Goal: Entertainment & Leisure: Consume media (video, audio)

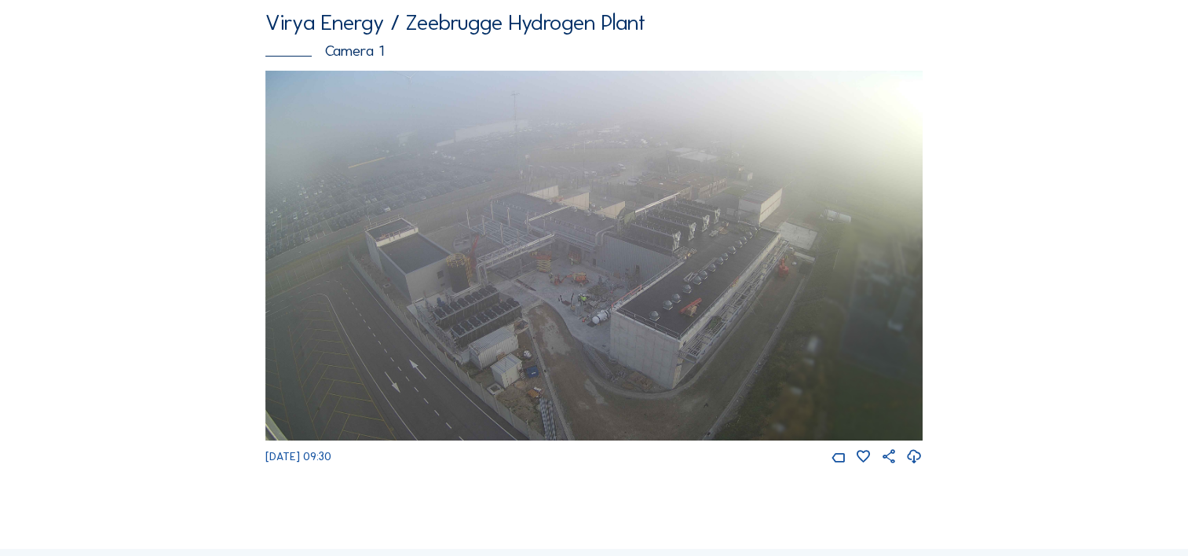
scroll to position [78, 0]
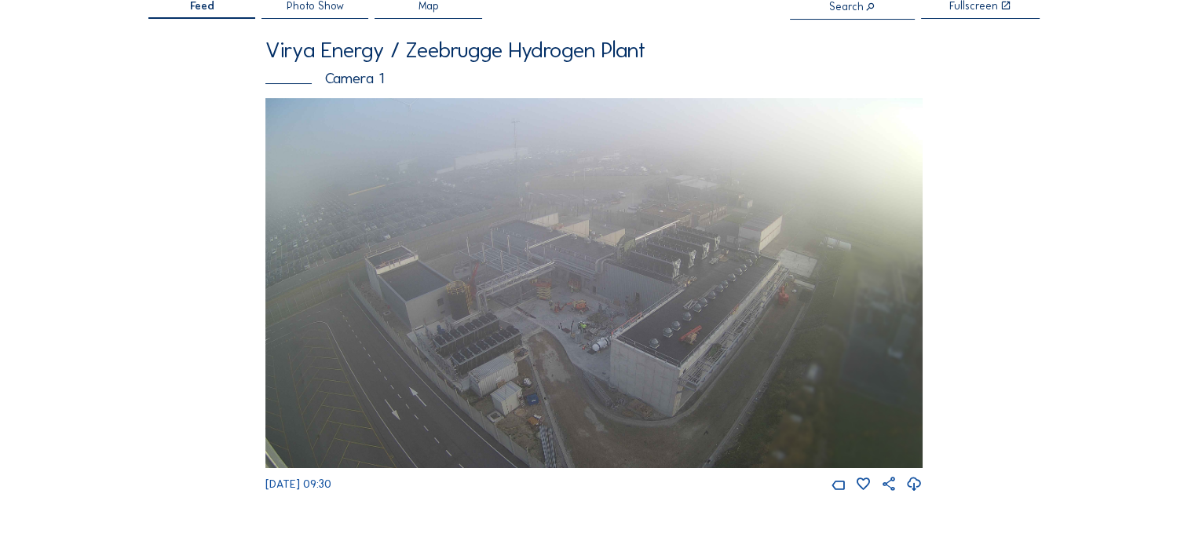
click at [355, 493] on div "[DATE] 09:30" at bounding box center [593, 484] width 657 height 16
click at [331, 491] on span "[DATE] 09:30" at bounding box center [298, 483] width 66 height 13
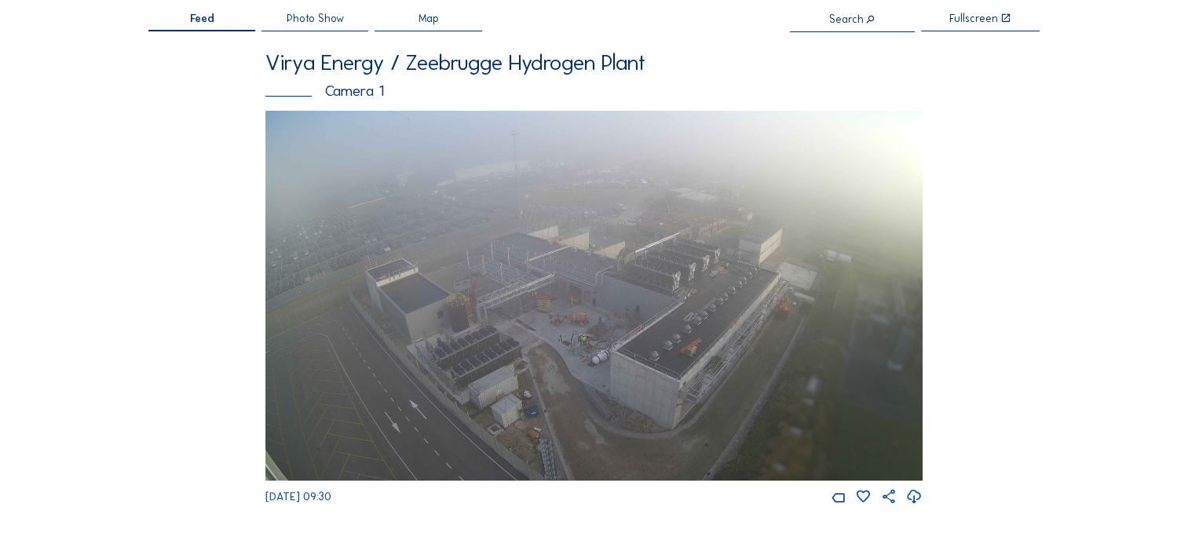
scroll to position [0, 0]
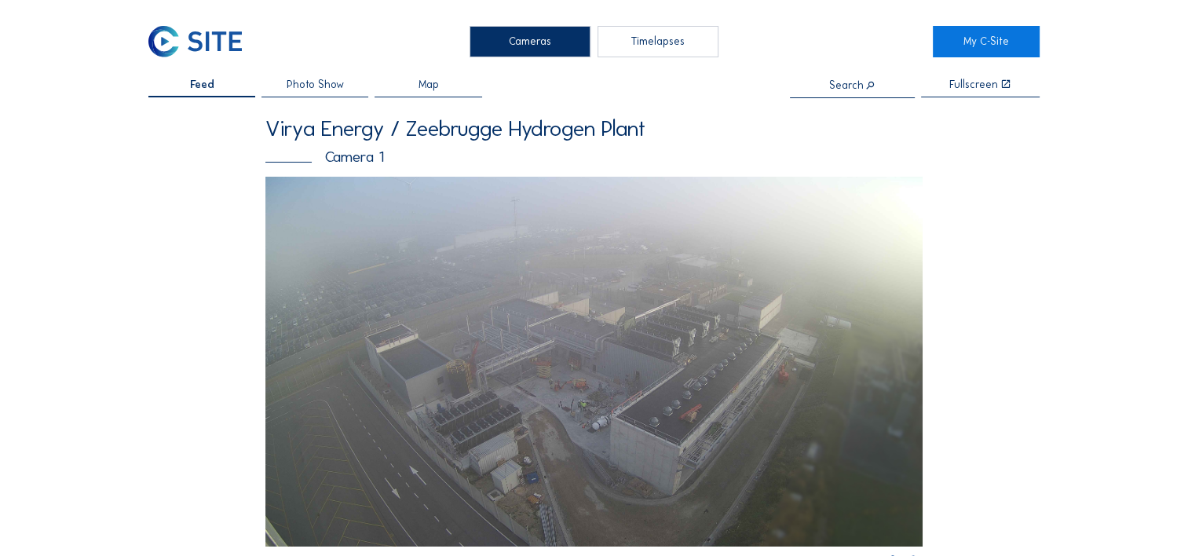
click at [327, 83] on span "Photo Show" at bounding box center [315, 84] width 57 height 11
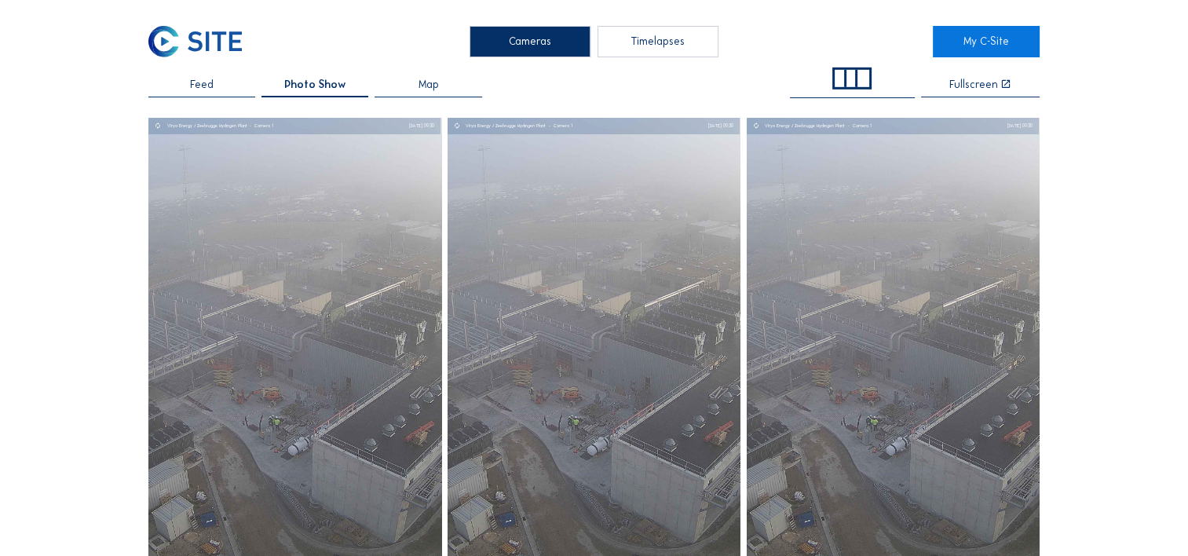
click at [863, 68] on span at bounding box center [851, 78] width 39 height 22
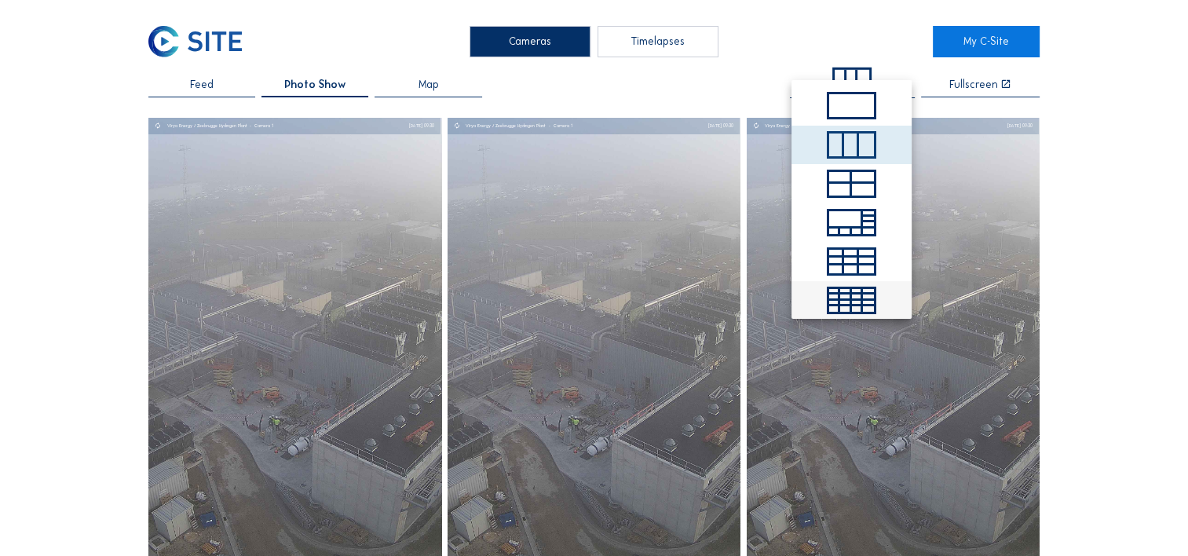
click at [855, 310] on div at bounding box center [857, 308] width 11 height 5
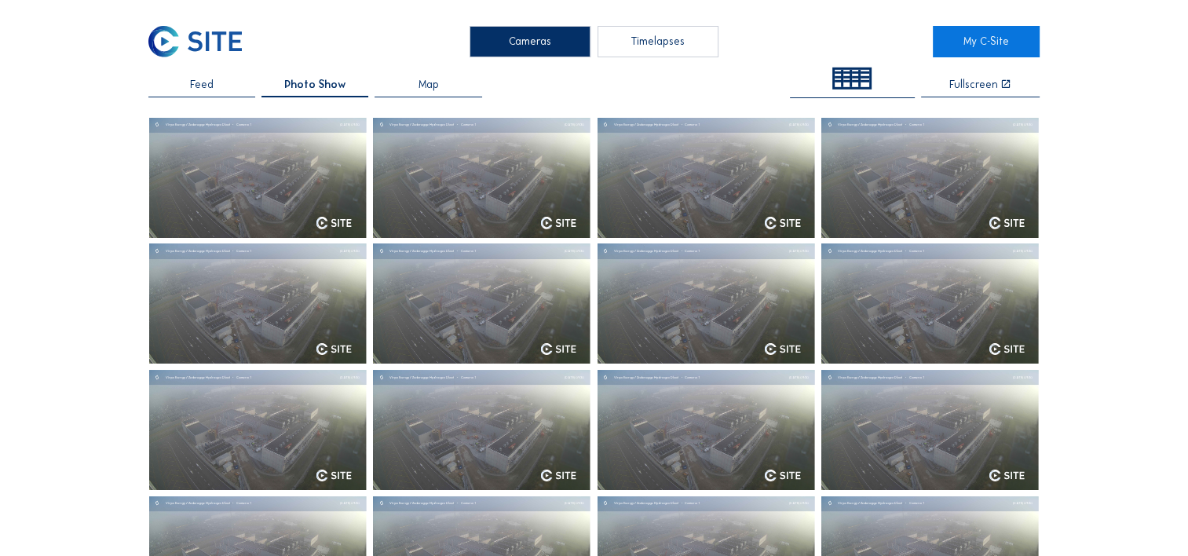
click at [419, 82] on div "Map" at bounding box center [427, 88] width 107 height 18
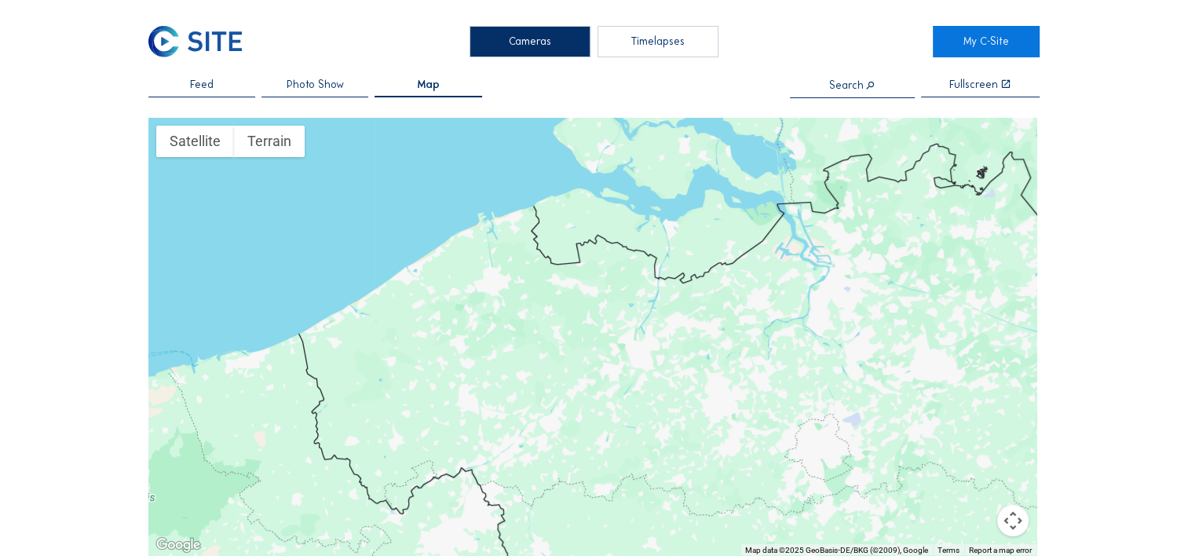
click at [210, 82] on span "Feed" at bounding box center [202, 84] width 24 height 11
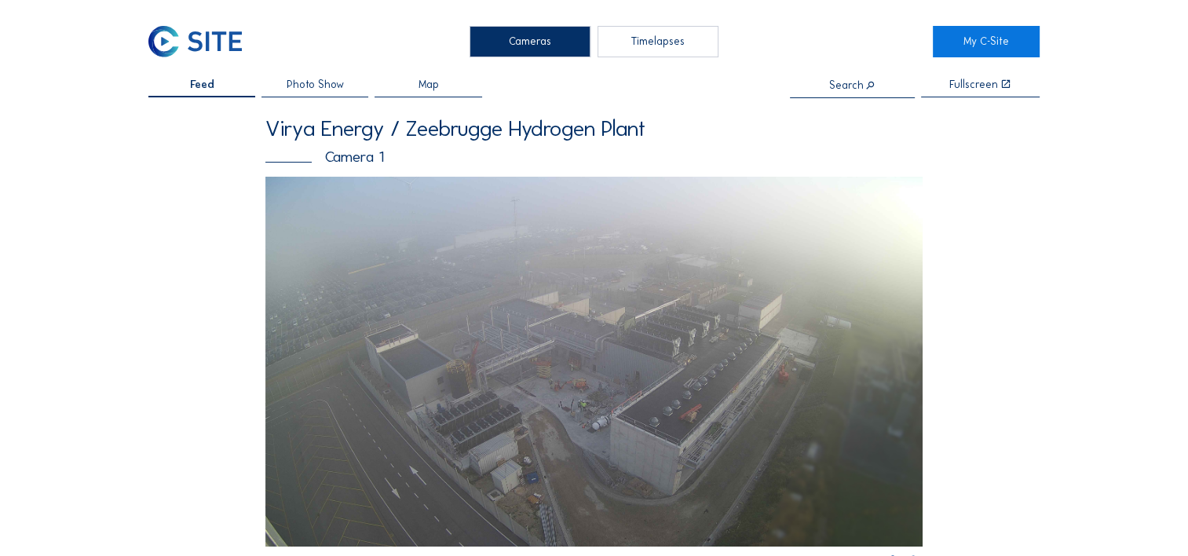
scroll to position [235, 0]
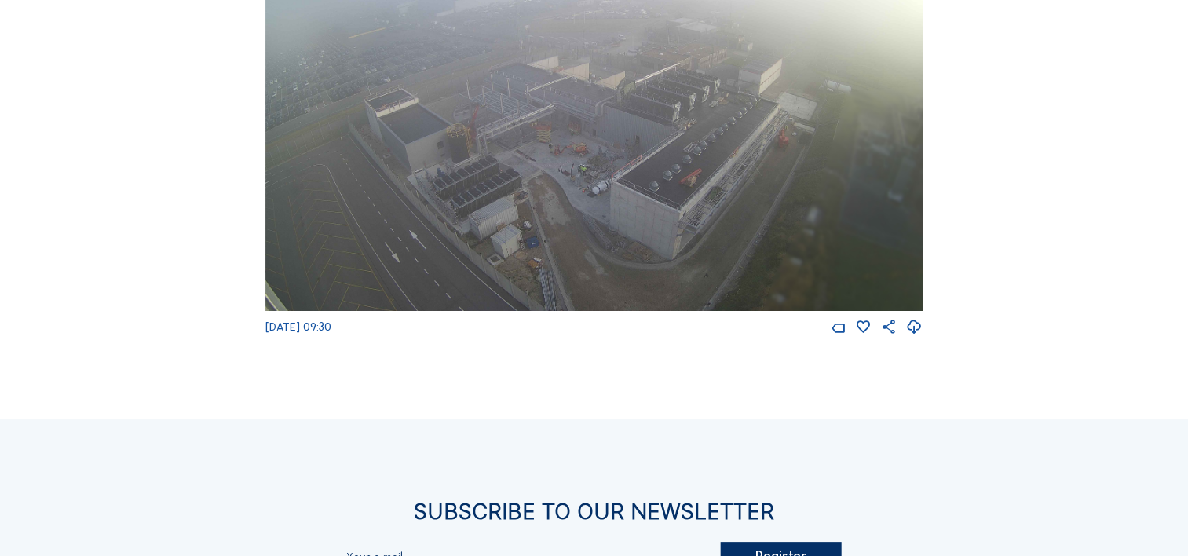
click at [313, 330] on span "[DATE] 09:30" at bounding box center [298, 326] width 66 height 13
drag, startPoint x: 257, startPoint y: 332, endPoint x: 347, endPoint y: 330, distance: 89.5
click at [259, 332] on div "Feed Photo Show Map Search Fullscreen Virya Energy / Zeebrugge Hydrogen Plant C…" at bounding box center [593, 89] width 891 height 491
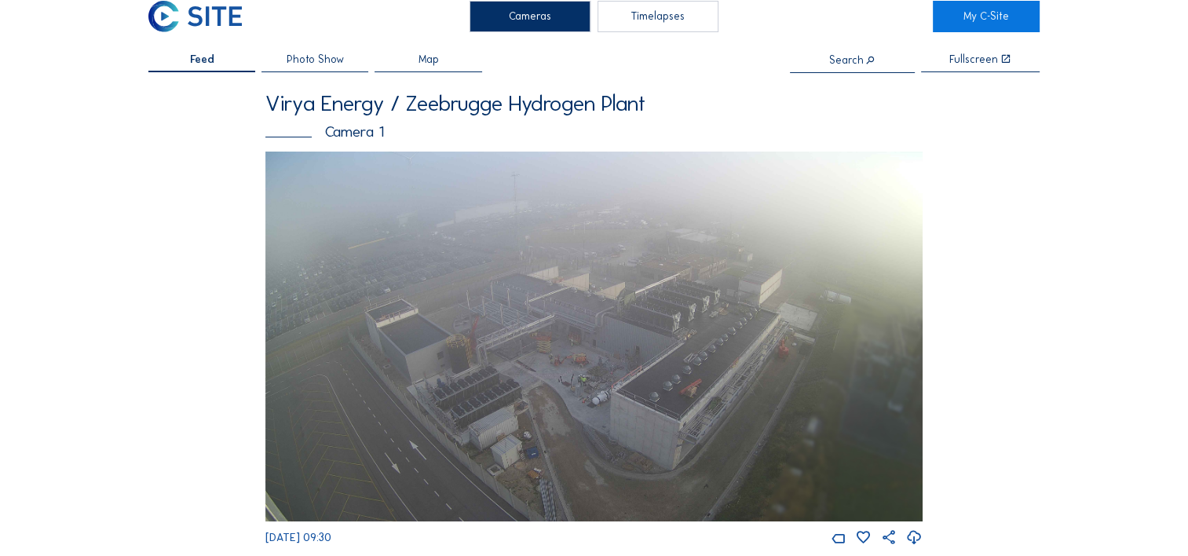
scroll to position [0, 0]
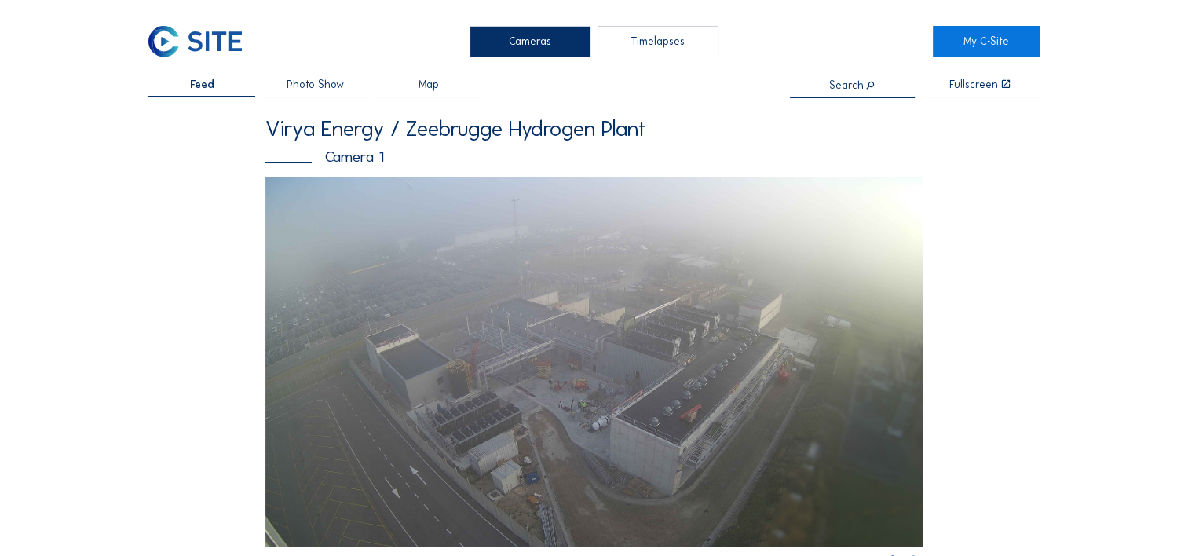
click at [307, 88] on span "Photo Show" at bounding box center [315, 84] width 57 height 11
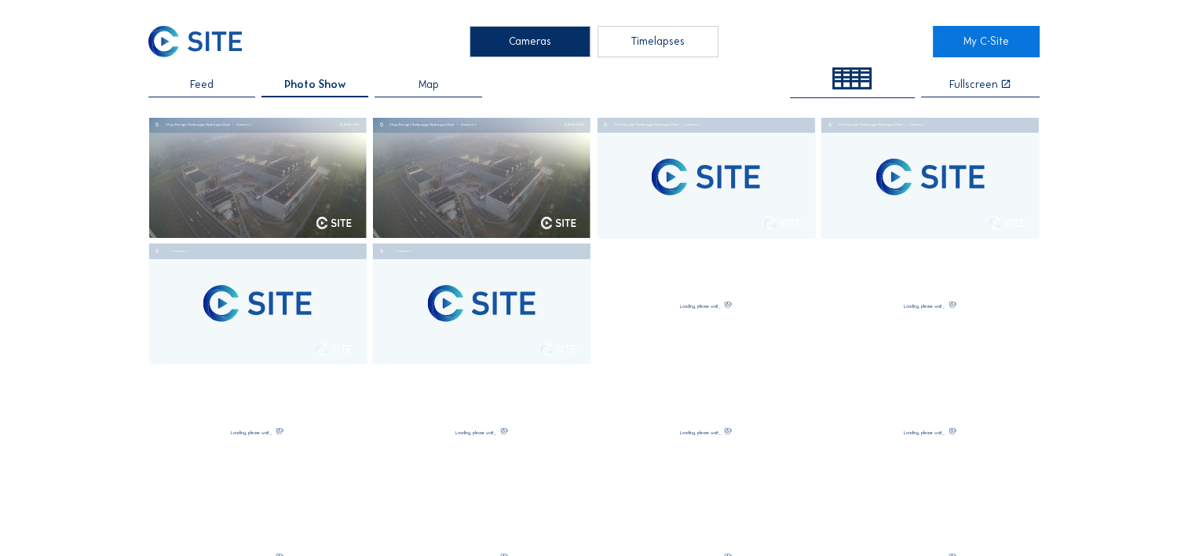
click at [871, 85] on div at bounding box center [852, 85] width 125 height 12
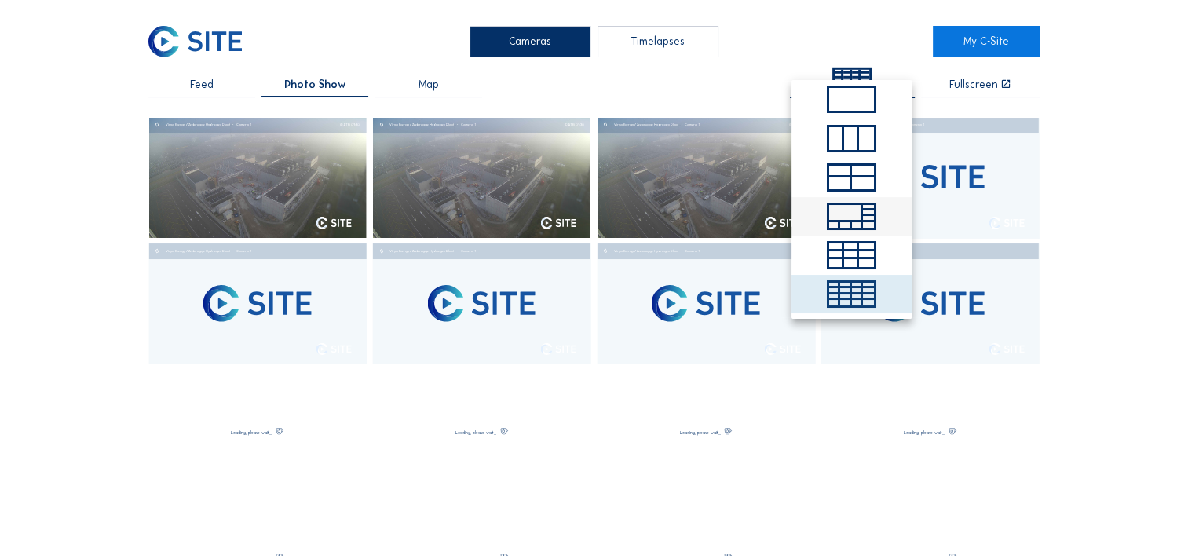
scroll to position [7, 0]
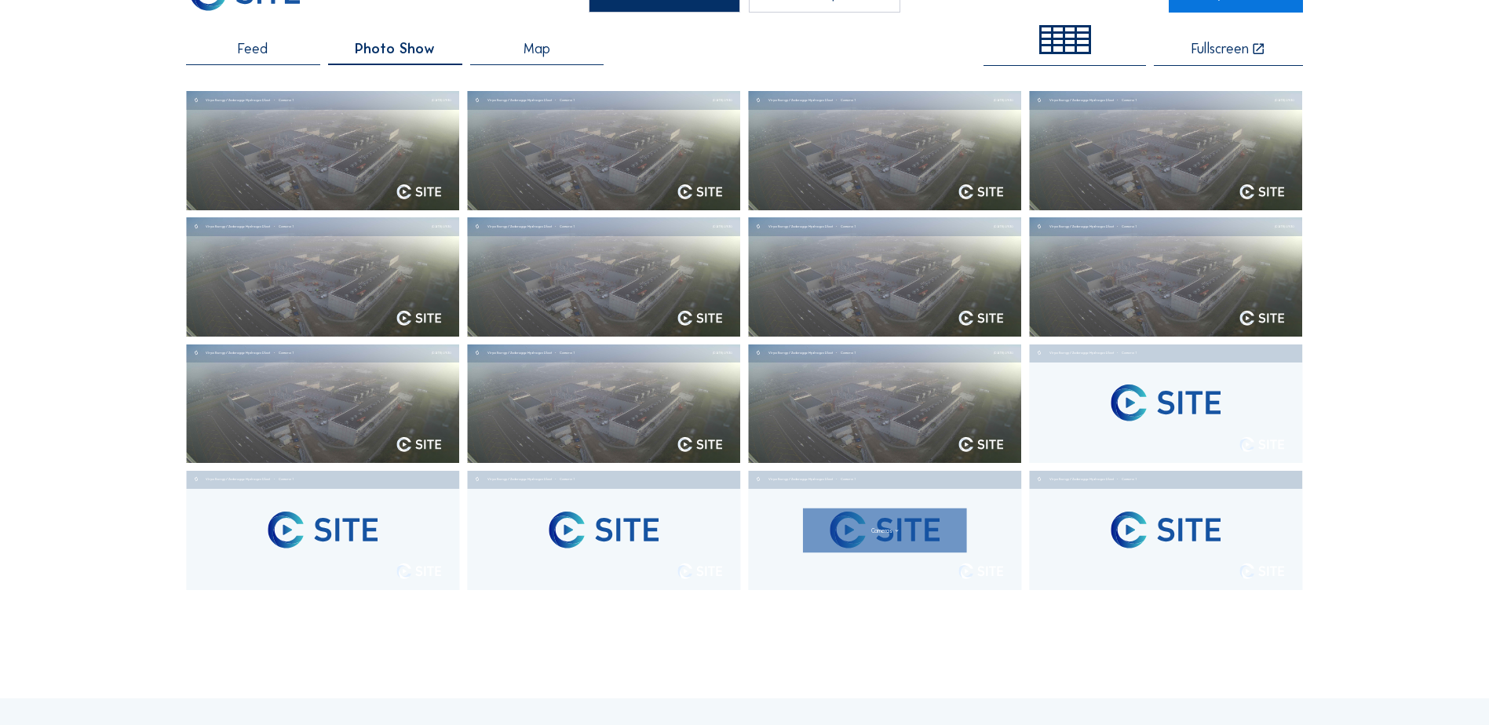
scroll to position [0, 0]
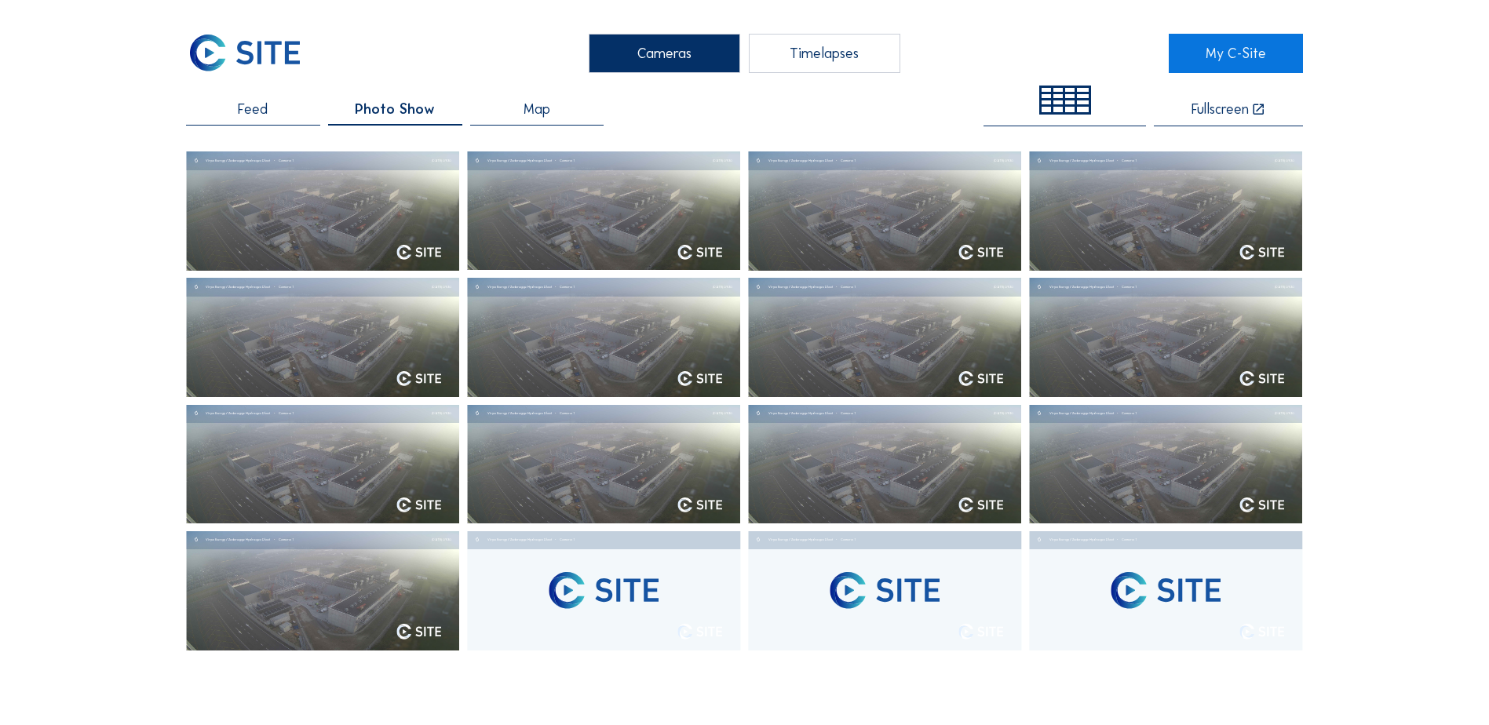
click at [549, 115] on span "Map" at bounding box center [537, 109] width 27 height 14
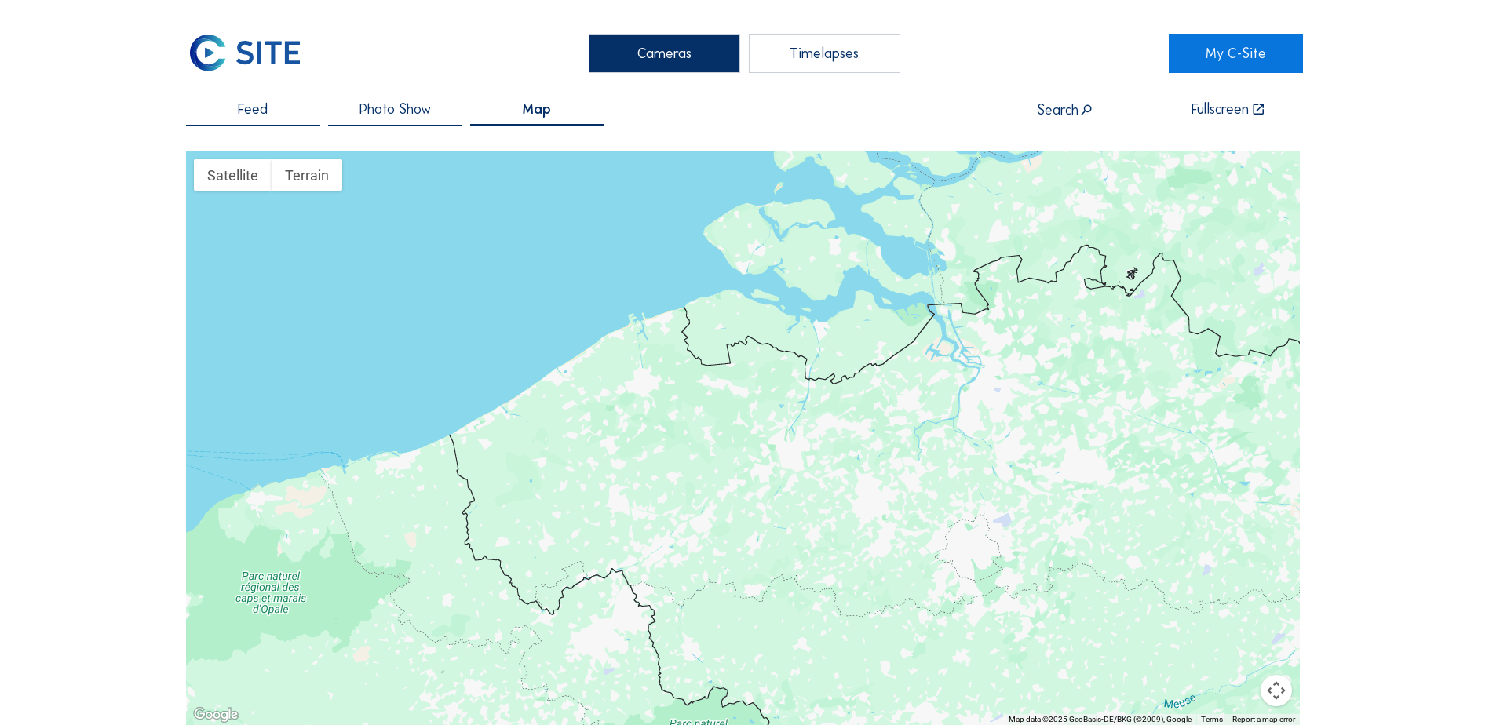
drag, startPoint x: 811, startPoint y: 57, endPoint x: 805, endPoint y: 68, distance: 11.6
click at [813, 57] on div "Timelapses" at bounding box center [825, 53] width 152 height 39
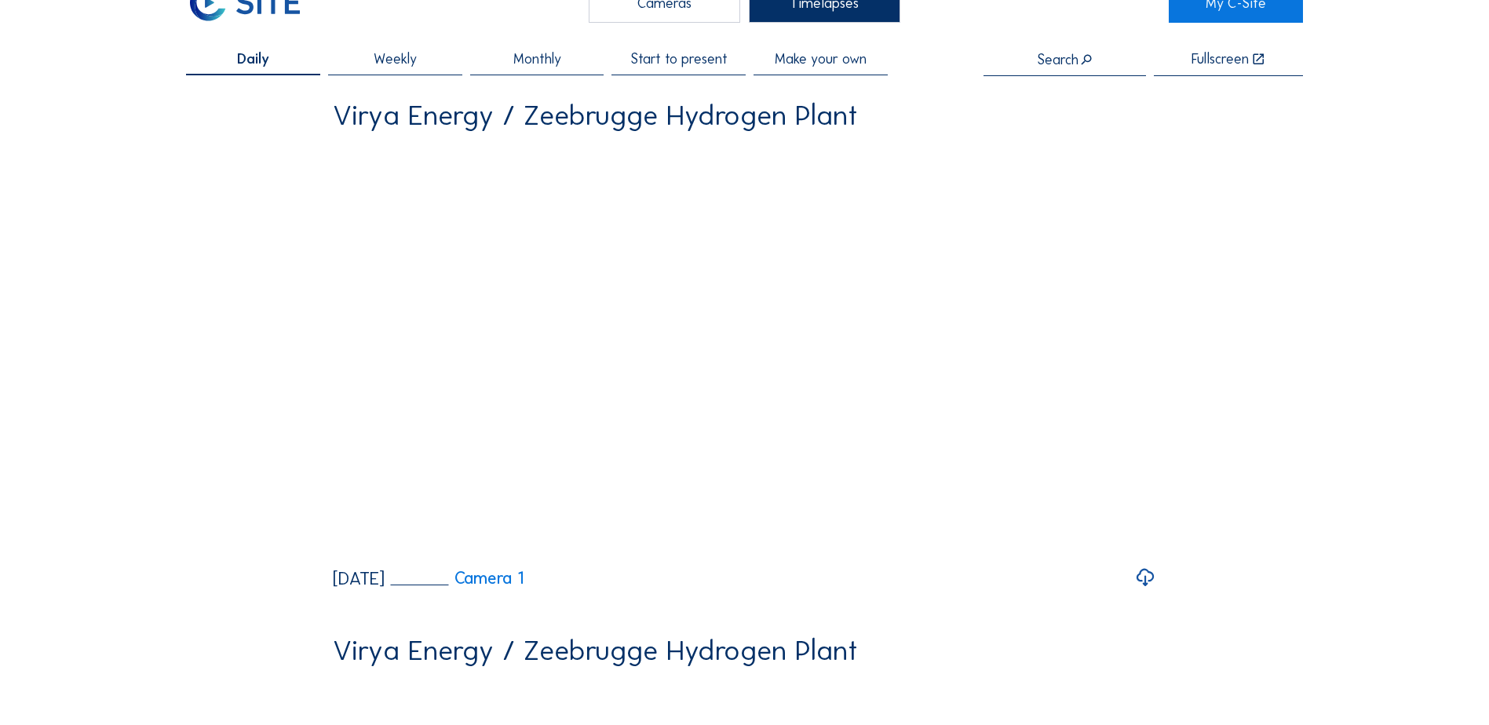
scroll to position [78, 0]
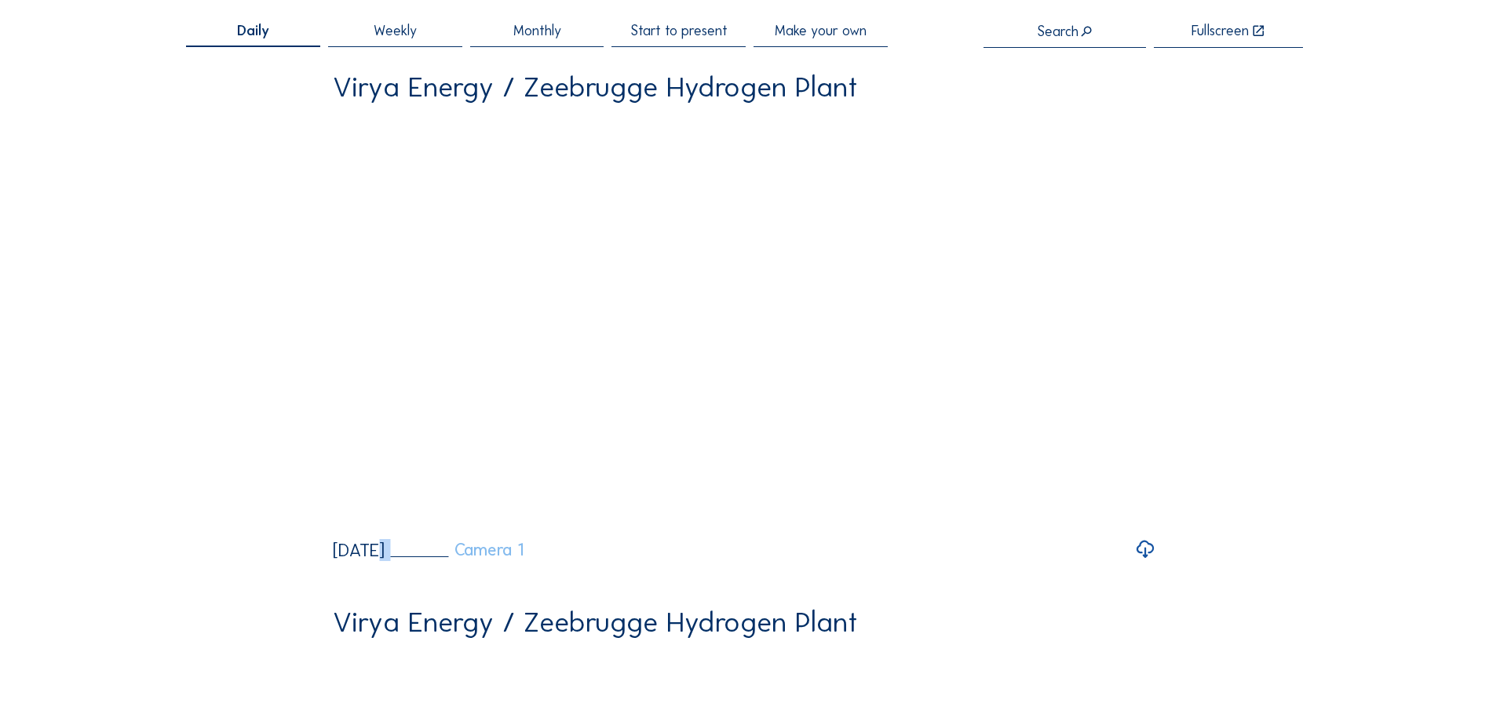
drag, startPoint x: 367, startPoint y: 610, endPoint x: 530, endPoint y: 605, distance: 163.3
click at [524, 555] on div "[DATE] Camera 1" at bounding box center [428, 551] width 191 height 18
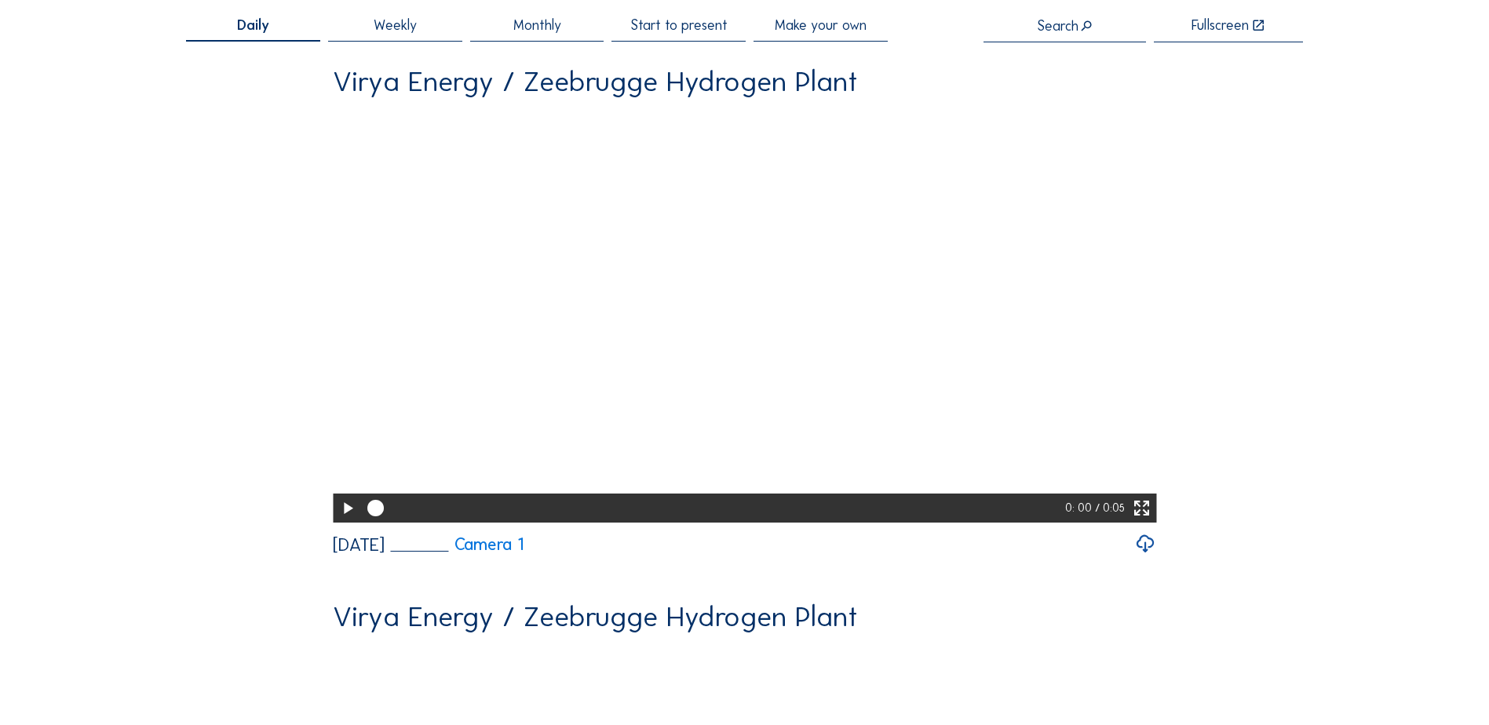
scroll to position [0, 0]
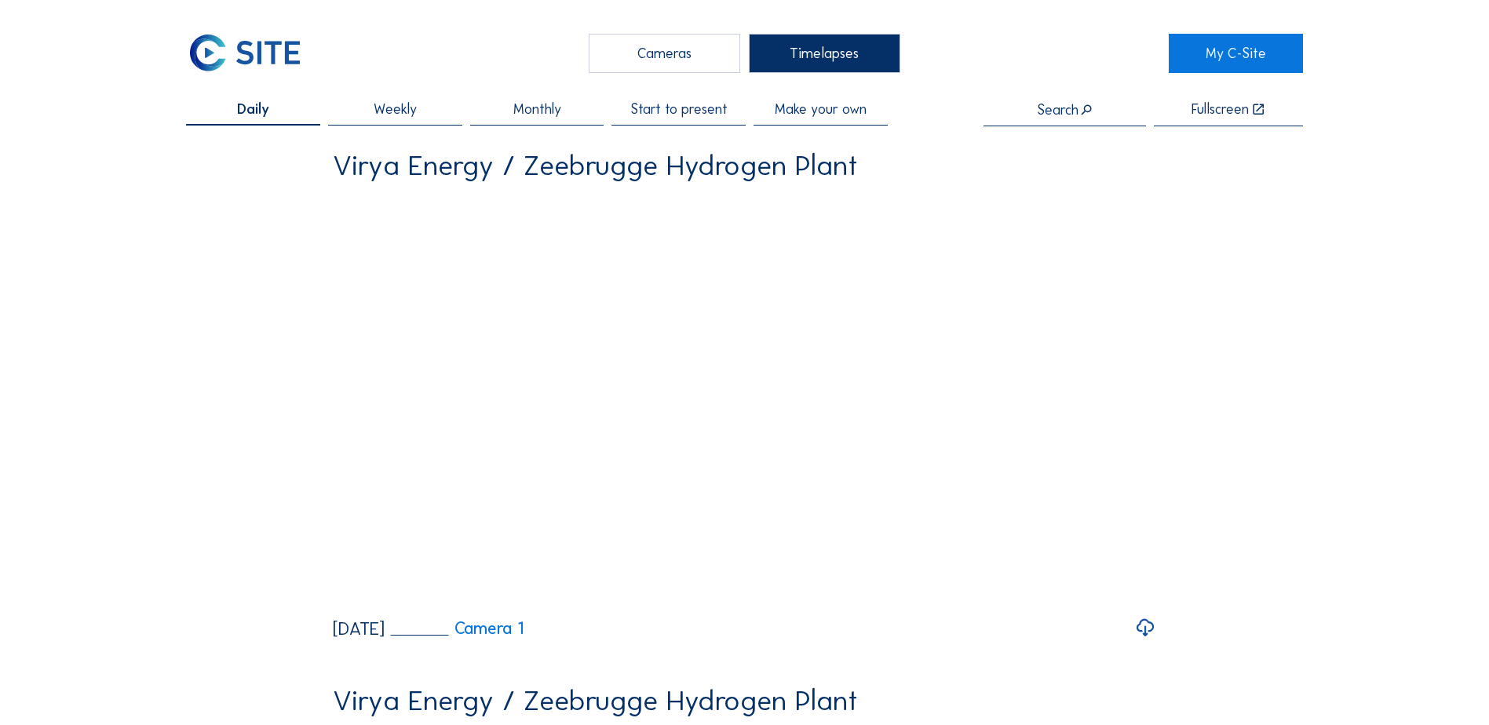
click at [557, 110] on span "Monthly" at bounding box center [537, 109] width 48 height 14
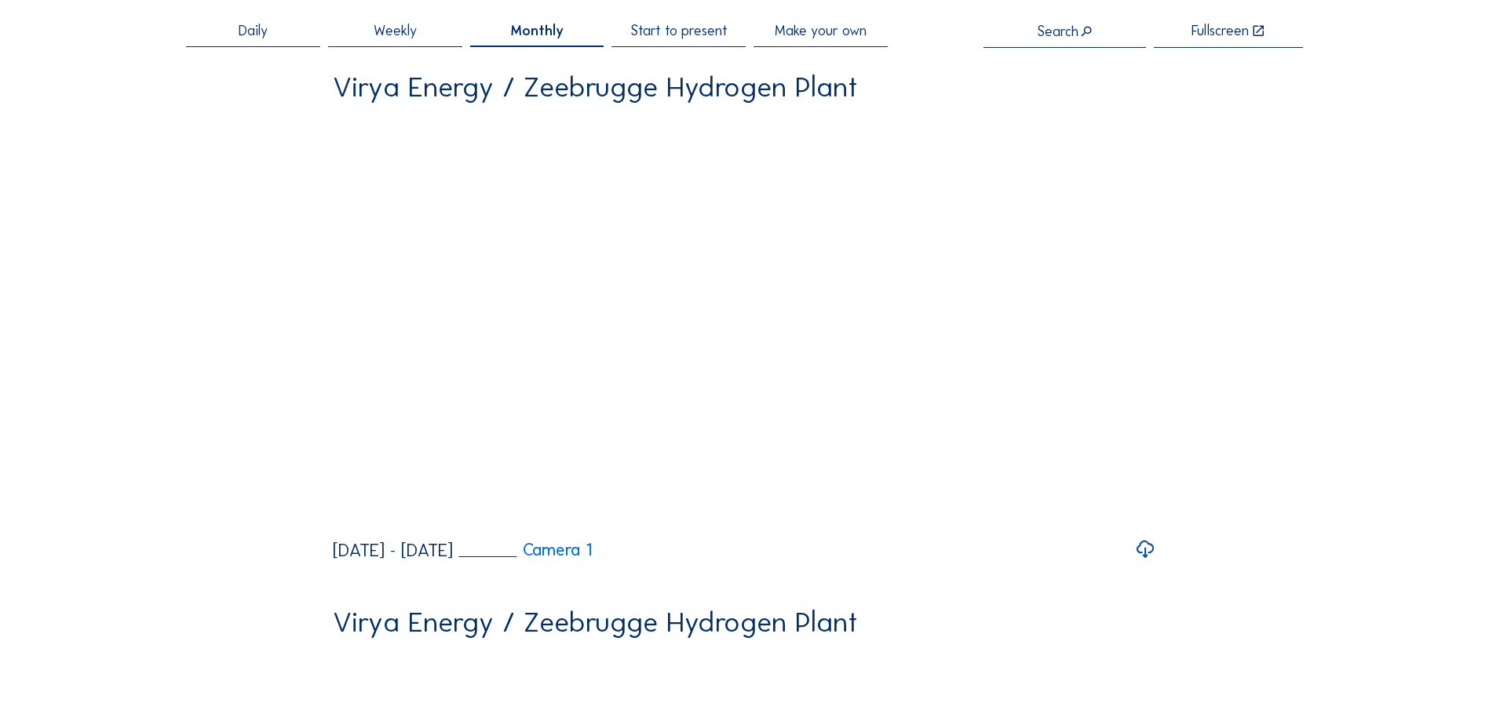
scroll to position [157, 0]
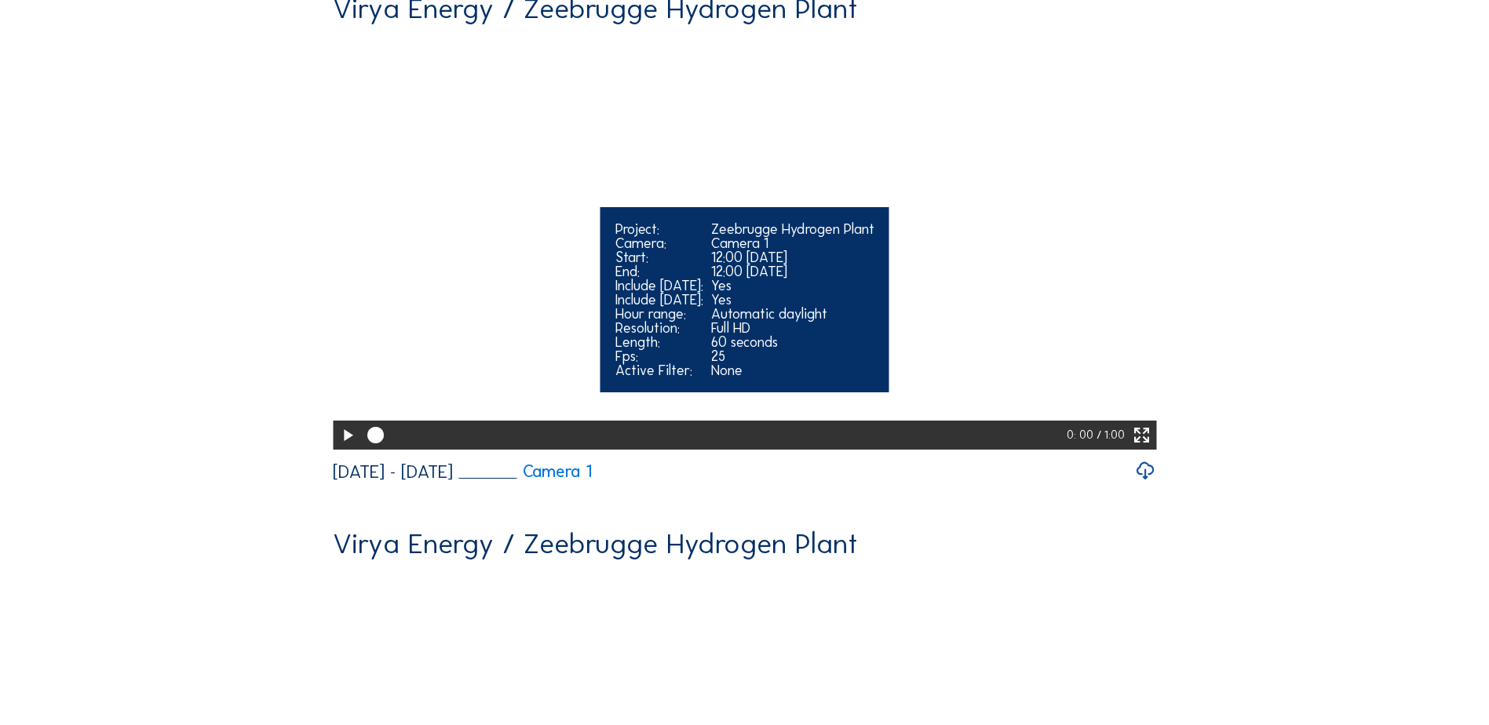
click at [338, 448] on icon at bounding box center [348, 436] width 20 height 24
drag, startPoint x: 825, startPoint y: 473, endPoint x: 916, endPoint y: 489, distance: 92.5
click at [1072, 450] on div "0: 30 / 1:00" at bounding box center [744, 435] width 823 height 29
click at [1042, 450] on div at bounding box center [714, 435] width 707 height 29
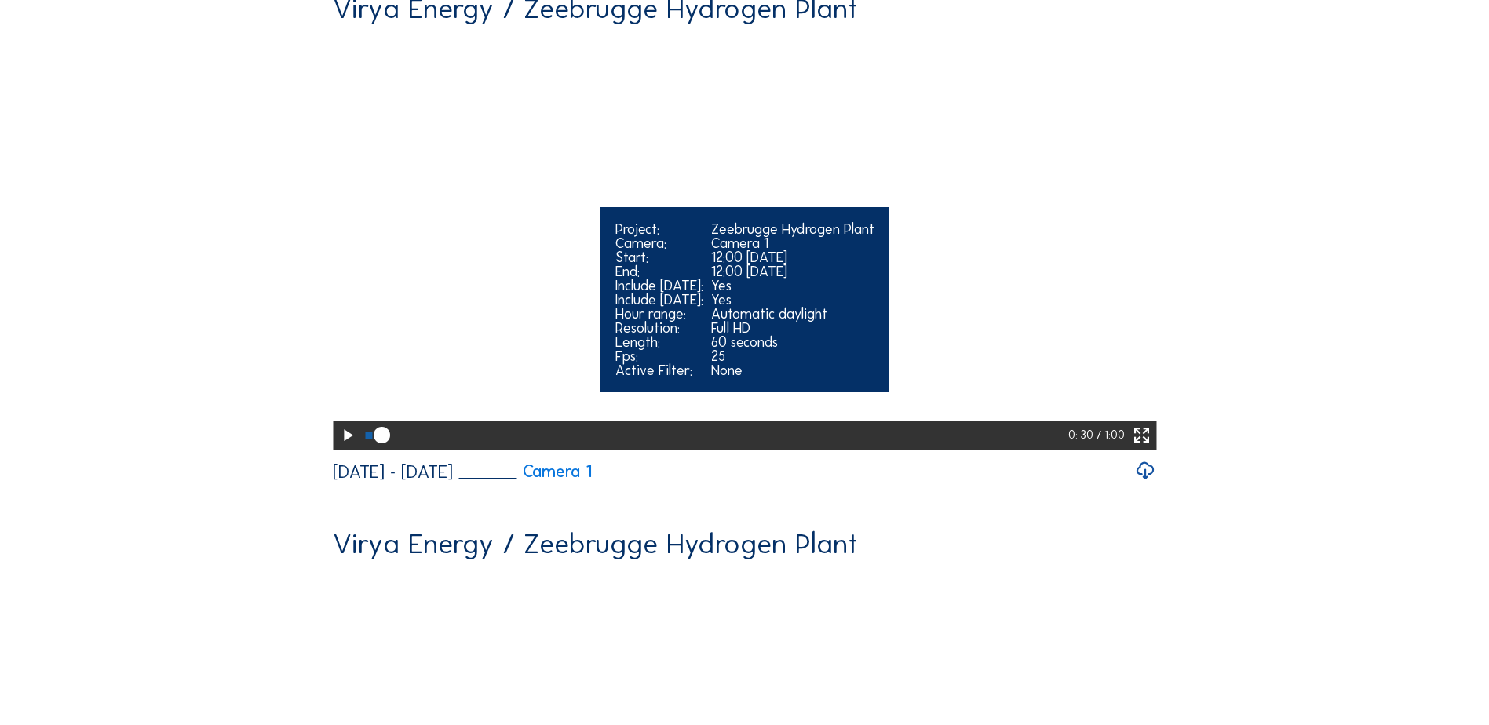
click at [1054, 450] on div at bounding box center [714, 435] width 707 height 29
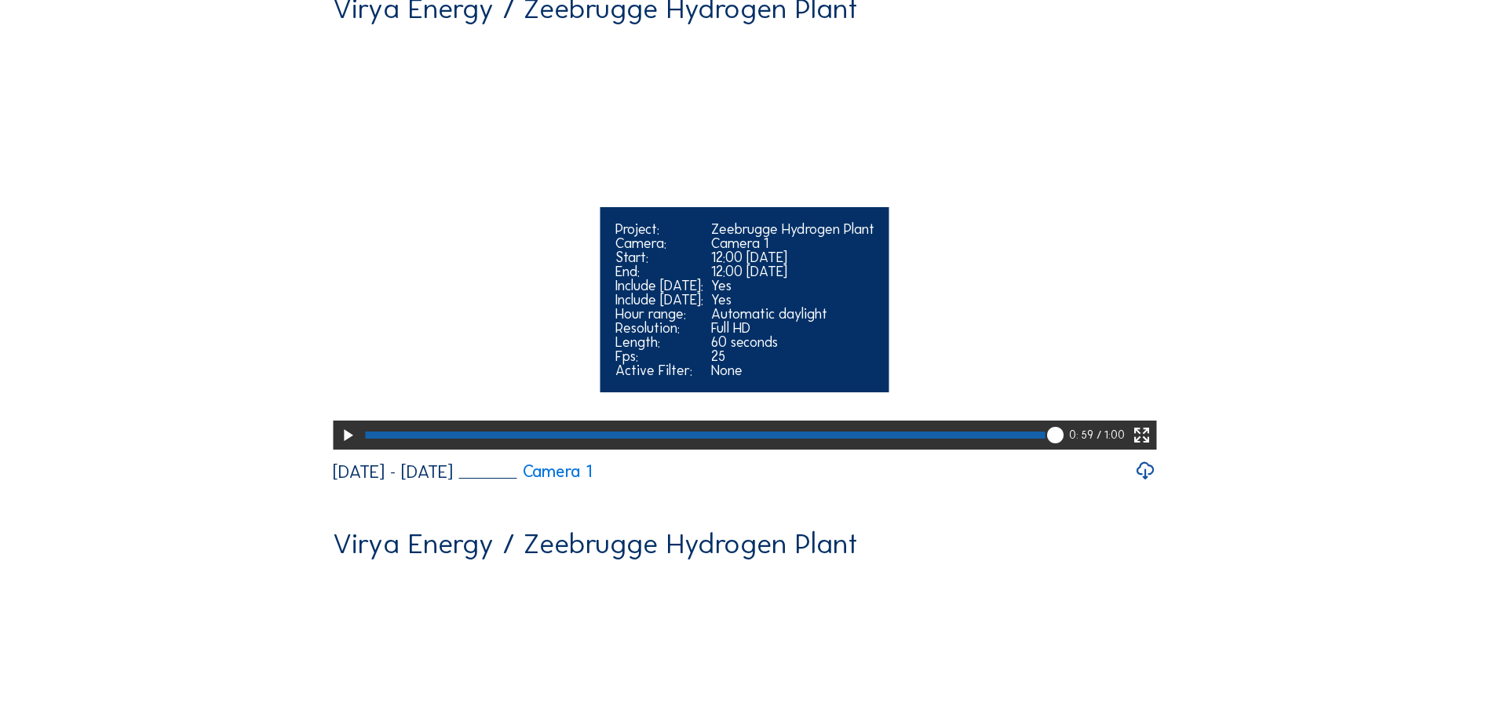
drag, startPoint x: 1055, startPoint y: 487, endPoint x: 795, endPoint y: 515, distance: 261.4
click at [1050, 446] on icon at bounding box center [1056, 435] width 20 height 20
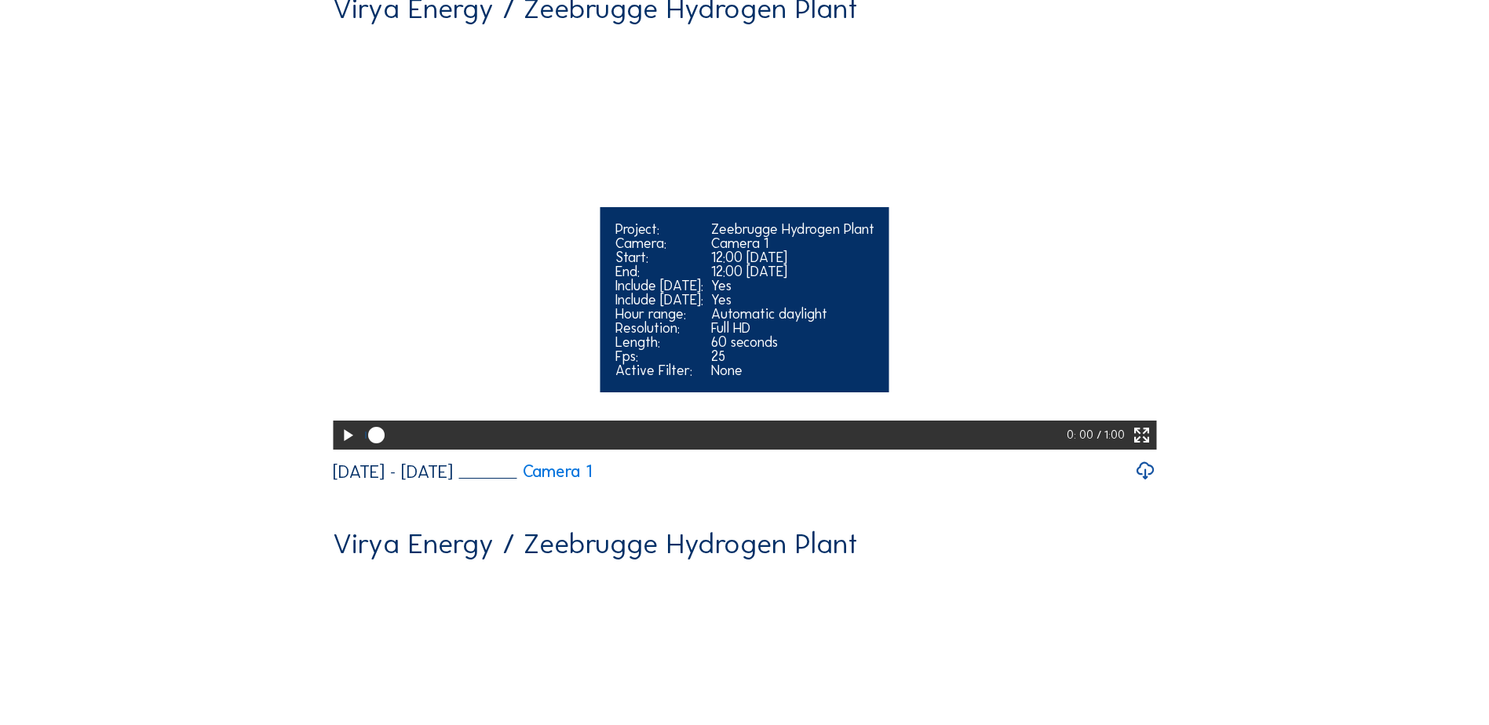
click at [1057, 450] on div at bounding box center [714, 435] width 706 height 29
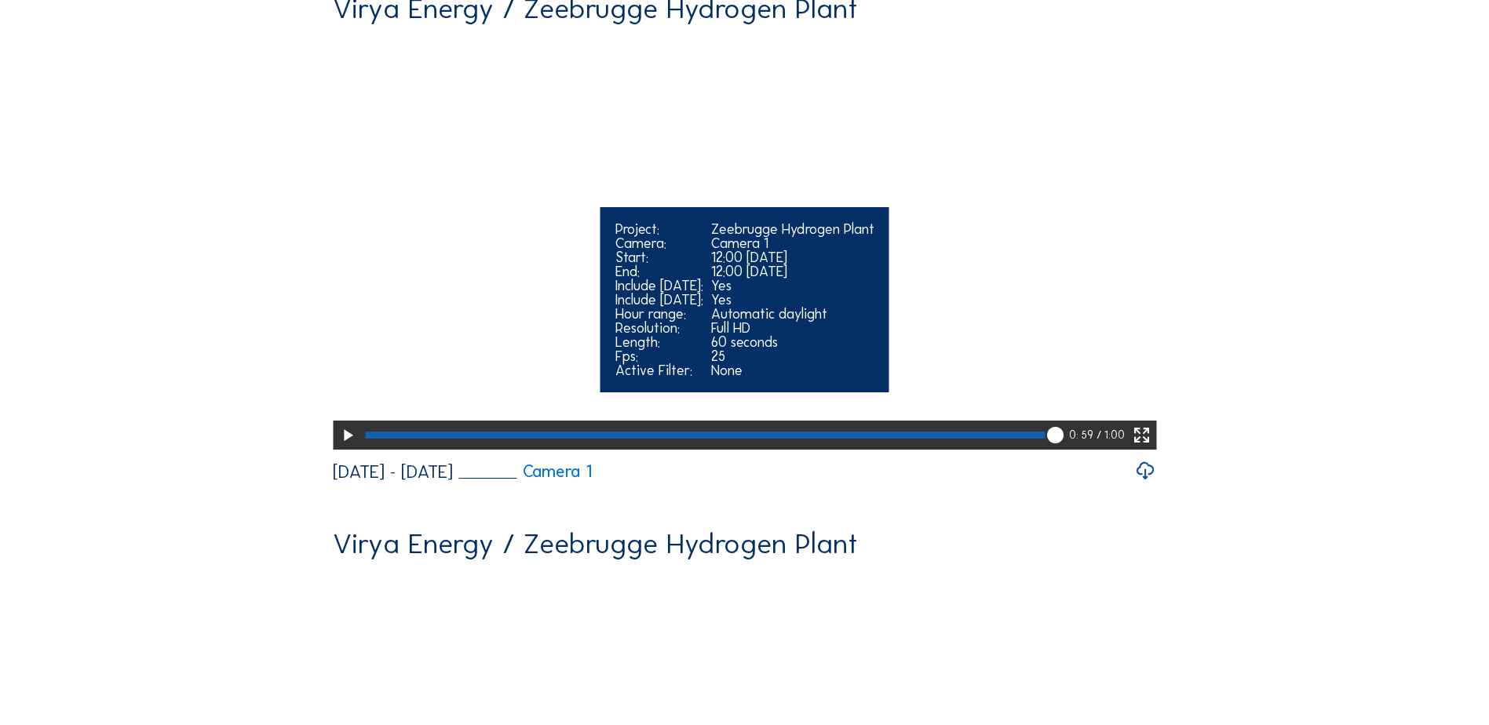
click at [1062, 446] on icon at bounding box center [1056, 435] width 20 height 20
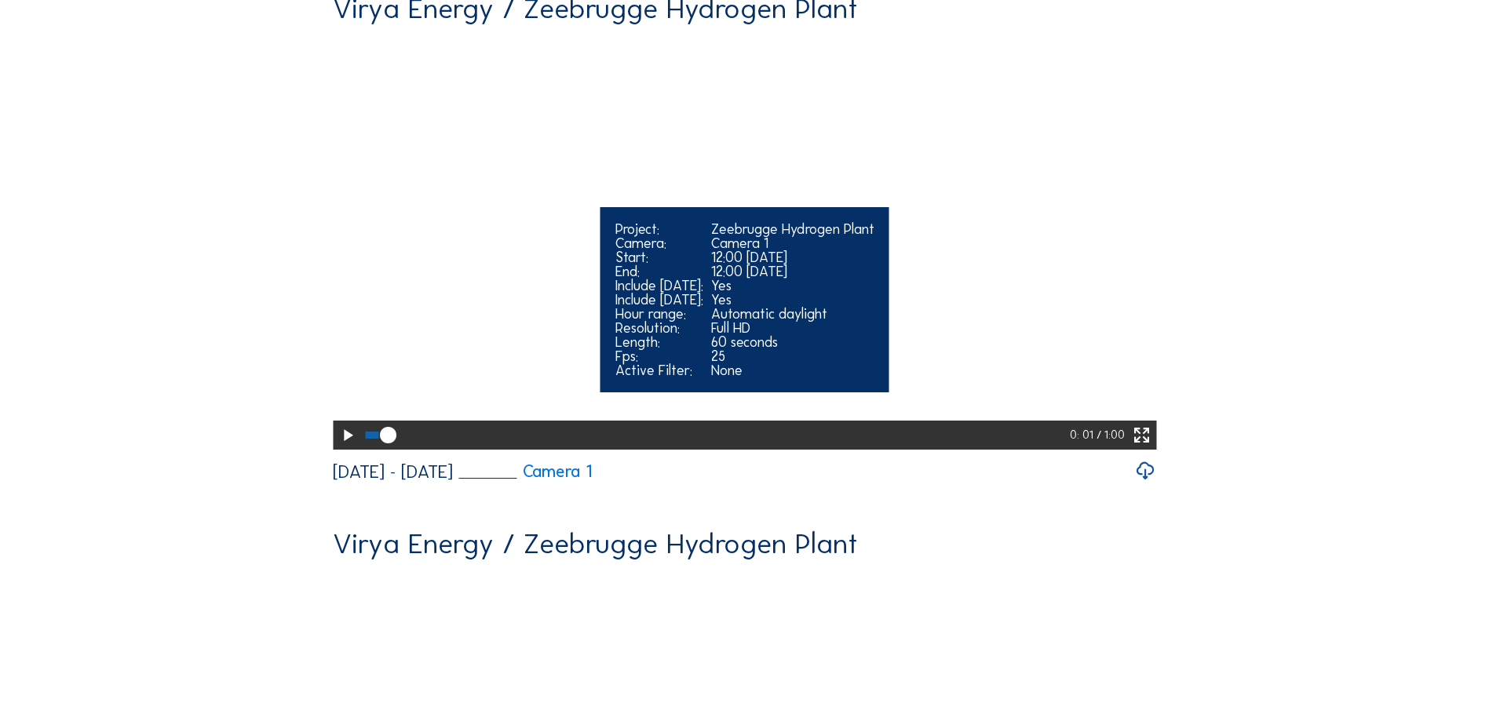
click at [1063, 450] on div at bounding box center [715, 435] width 709 height 29
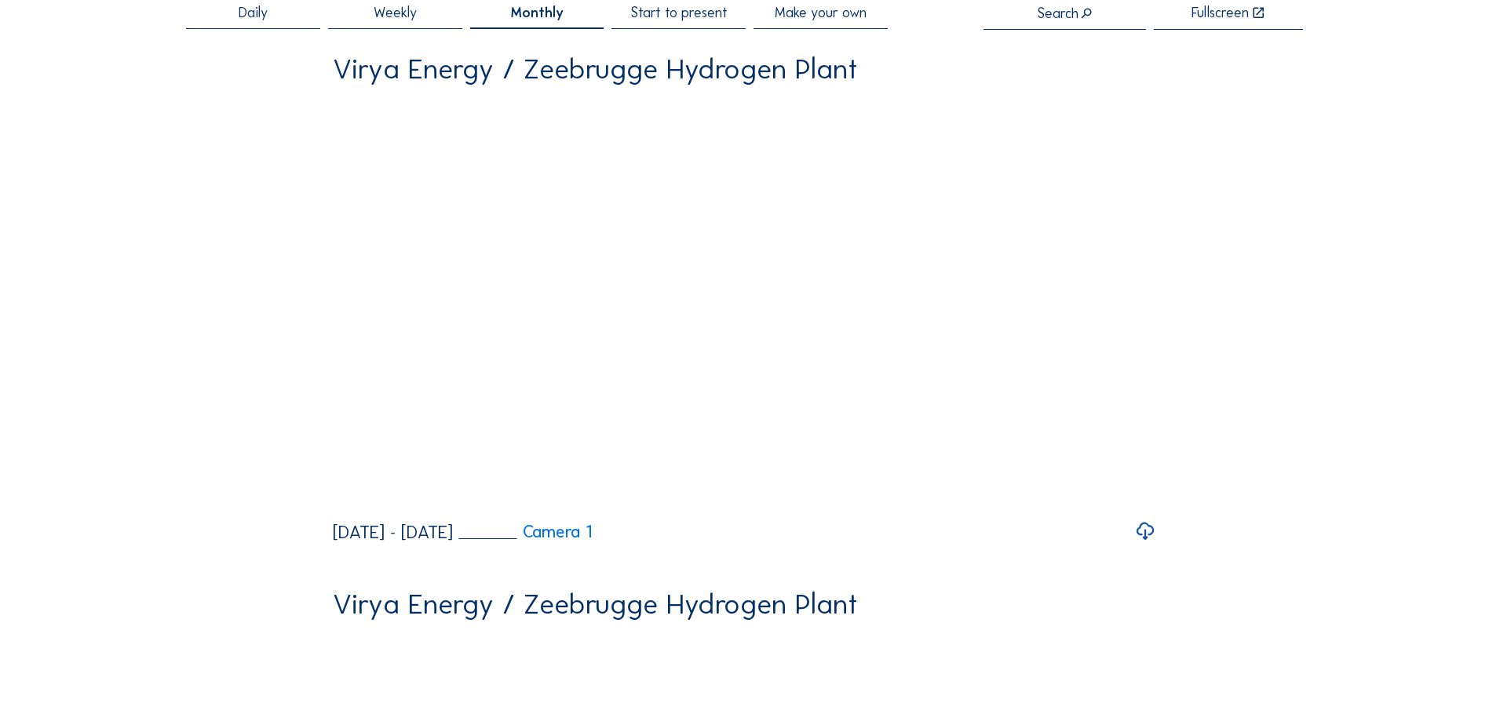
scroll to position [78, 0]
